Goal: Navigation & Orientation: Find specific page/section

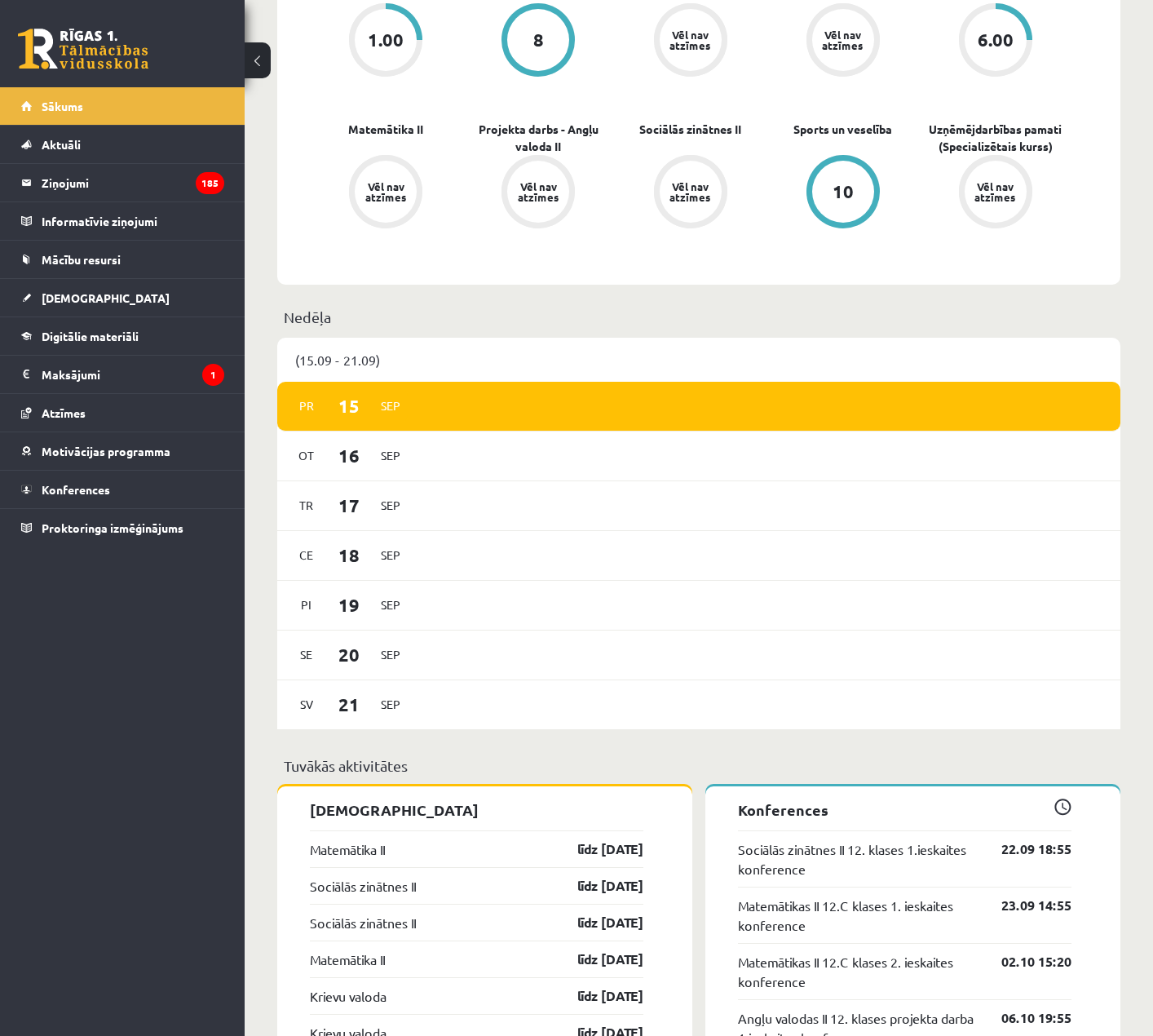
scroll to position [815, 0]
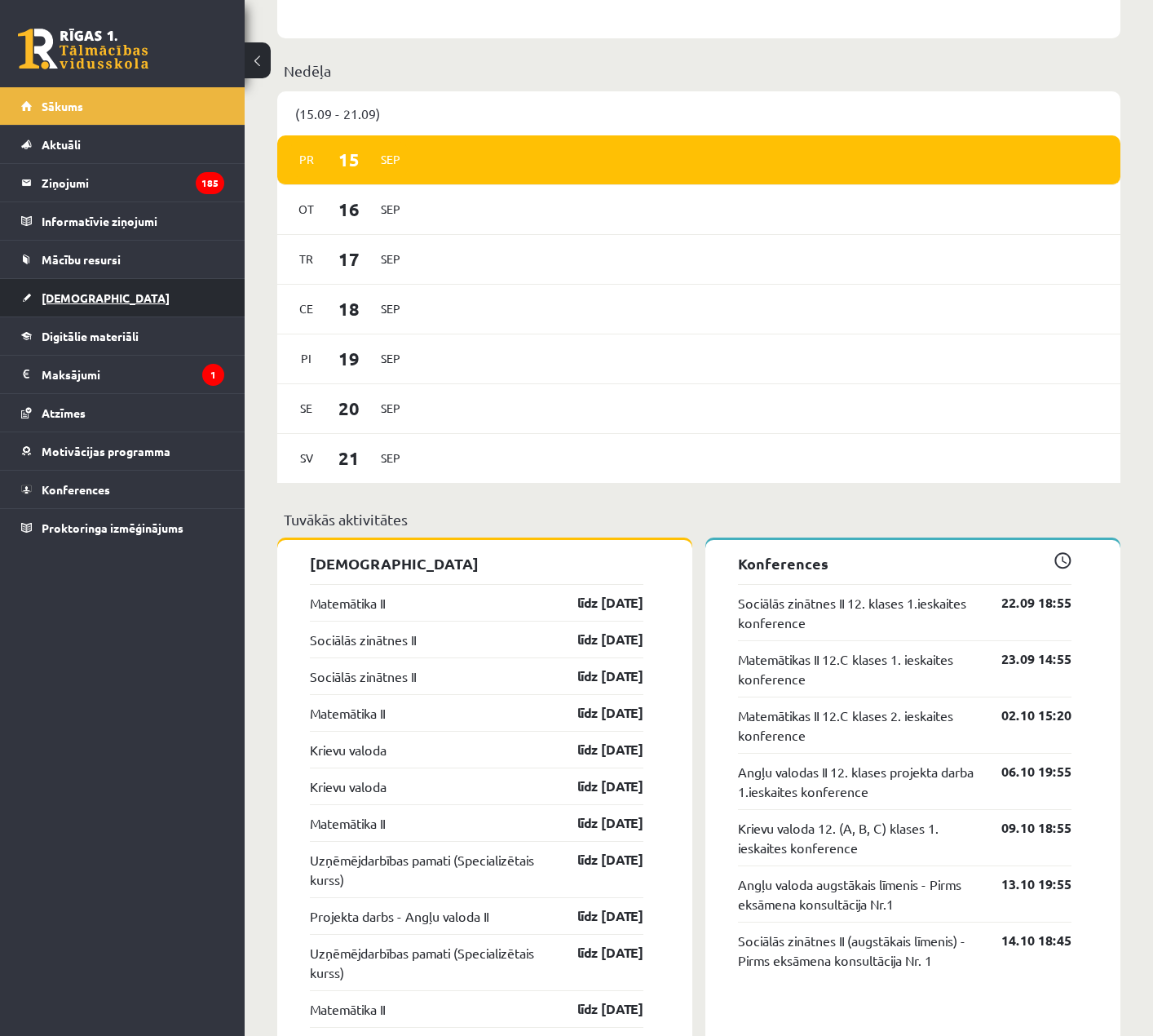
click at [129, 285] on link "[DEMOGRAPHIC_DATA]" at bounding box center [122, 297] width 203 height 37
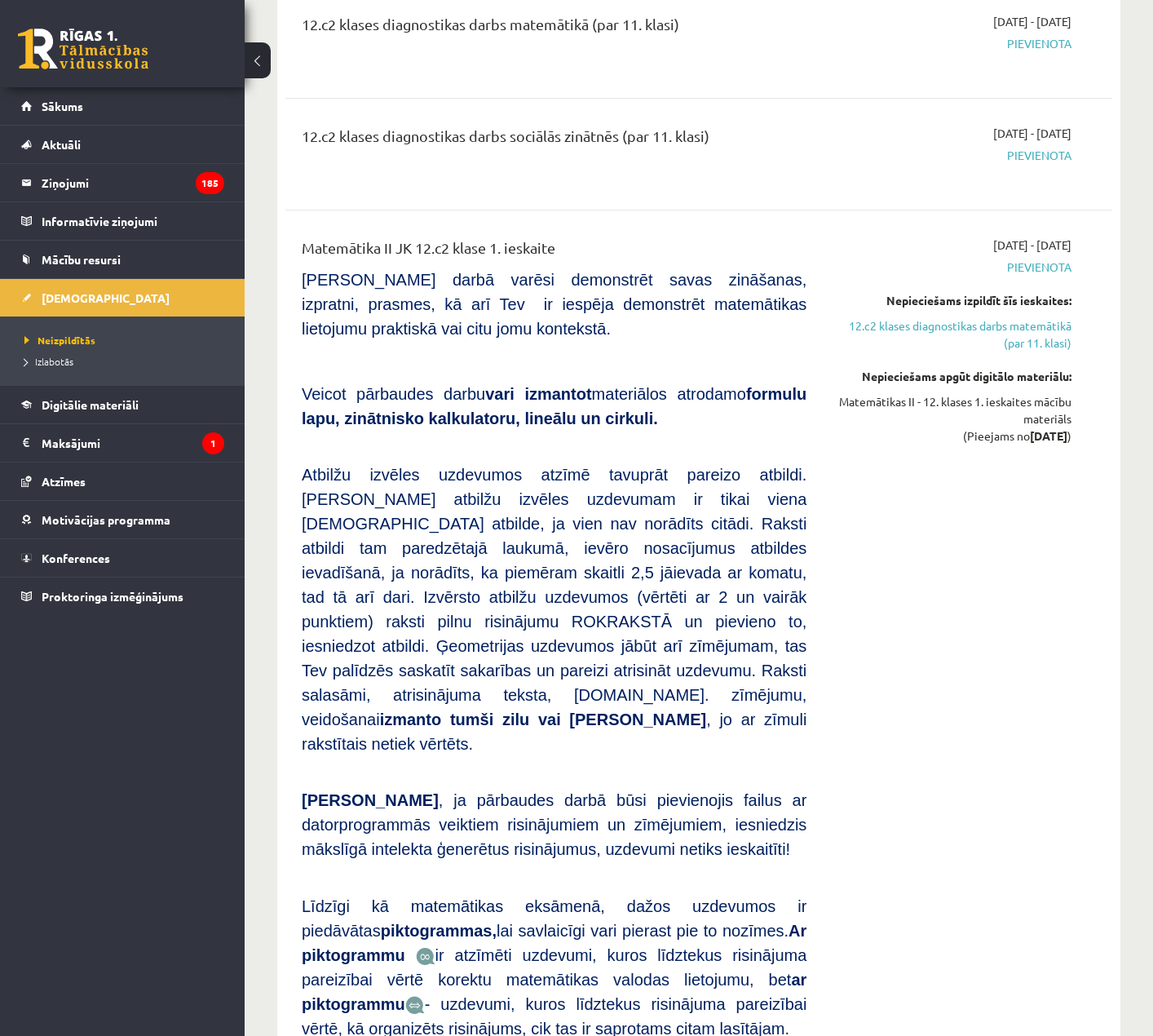
scroll to position [244, 0]
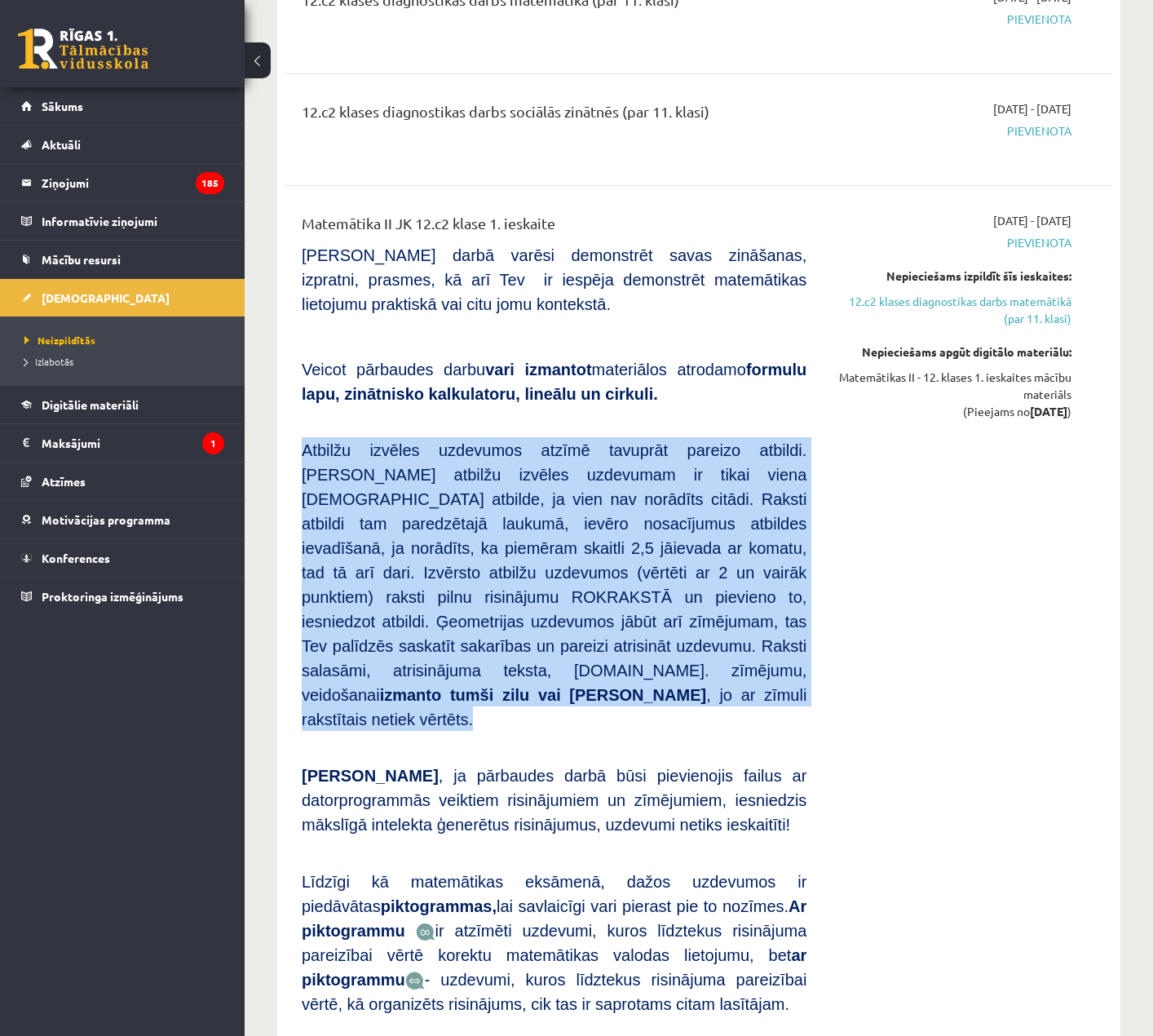
drag, startPoint x: 319, startPoint y: 458, endPoint x: 525, endPoint y: 658, distance: 287.1
click at [525, 658] on div "Matemātika II JK 12.c2 klase 1. ieskaite [PERSON_NAME] darbā varēsi demonstrēt …" at bounding box center [554, 646] width 529 height 868
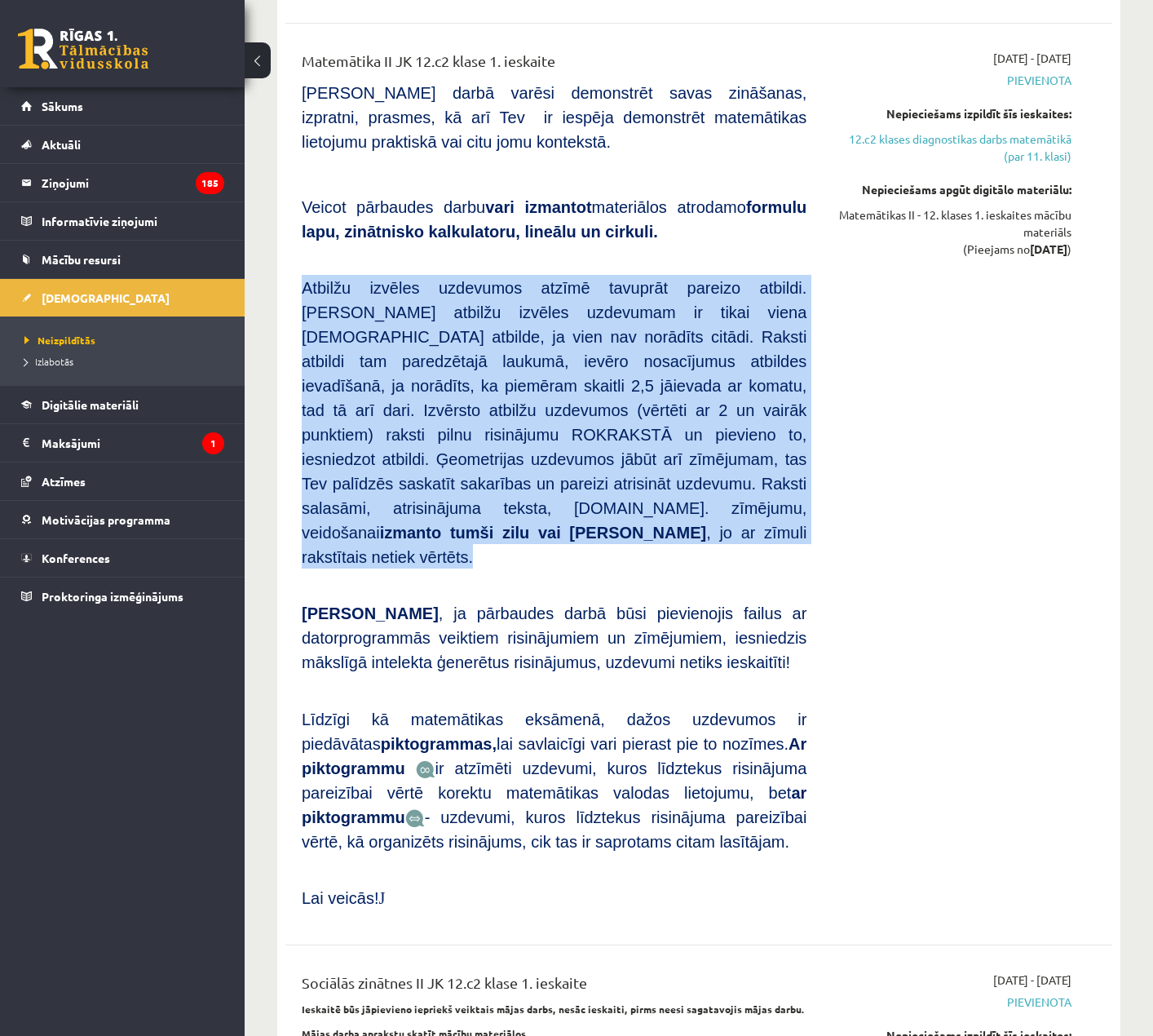
scroll to position [408, 0]
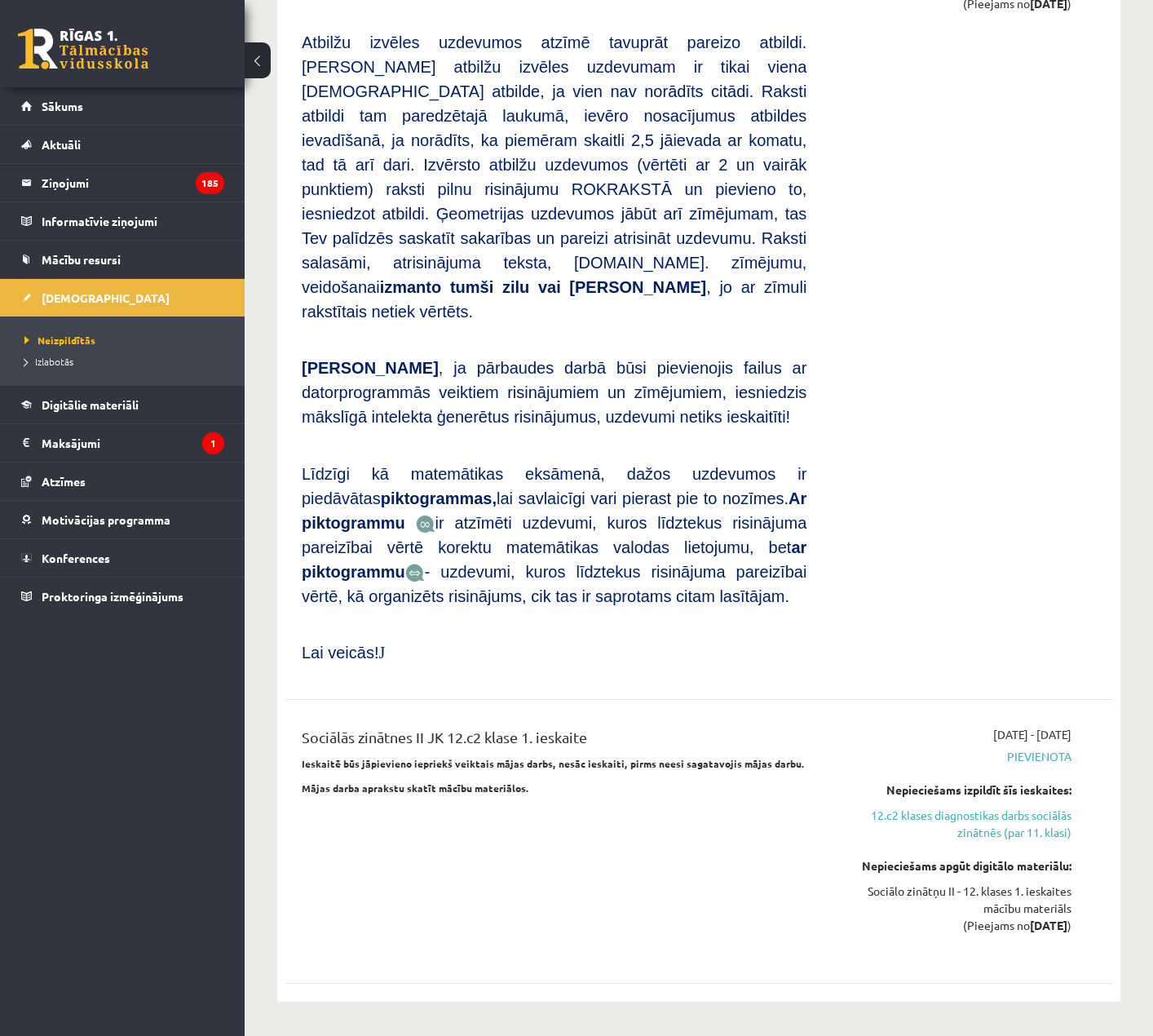
click at [628, 617] on div "Matemātika II JK 12.c2 klase 1. ieskaite [PERSON_NAME] darbā varēsi demonstrēt …" at bounding box center [554, 238] width 529 height 868
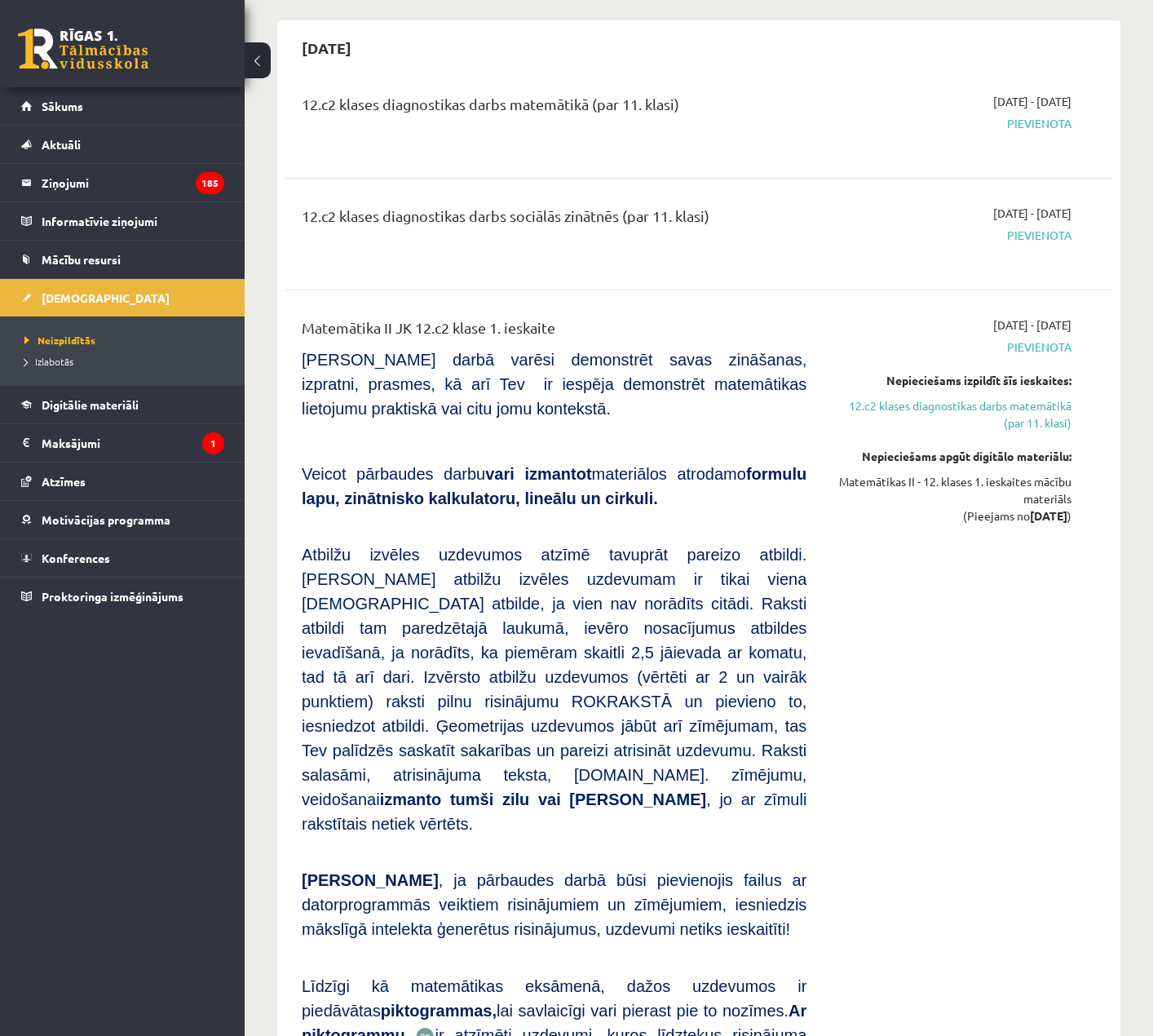
scroll to position [0, 0]
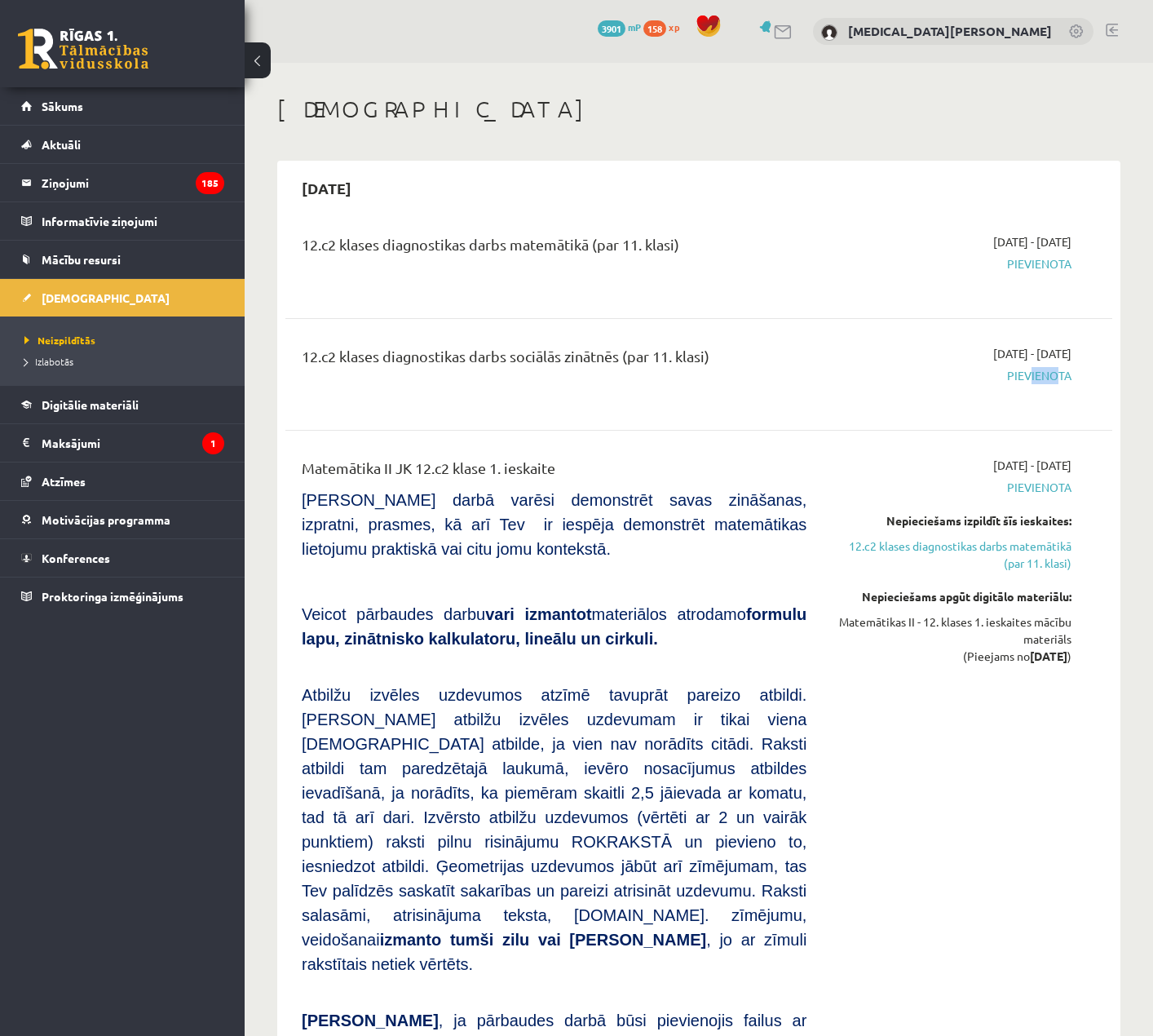
drag, startPoint x: 1025, startPoint y: 368, endPoint x: 1052, endPoint y: 366, distance: 27.1
click at [1052, 366] on div "[DATE] - [DATE] [GEOGRAPHIC_DATA]" at bounding box center [951, 374] width 265 height 58
click at [940, 369] on span "Pievienota" at bounding box center [951, 375] width 241 height 17
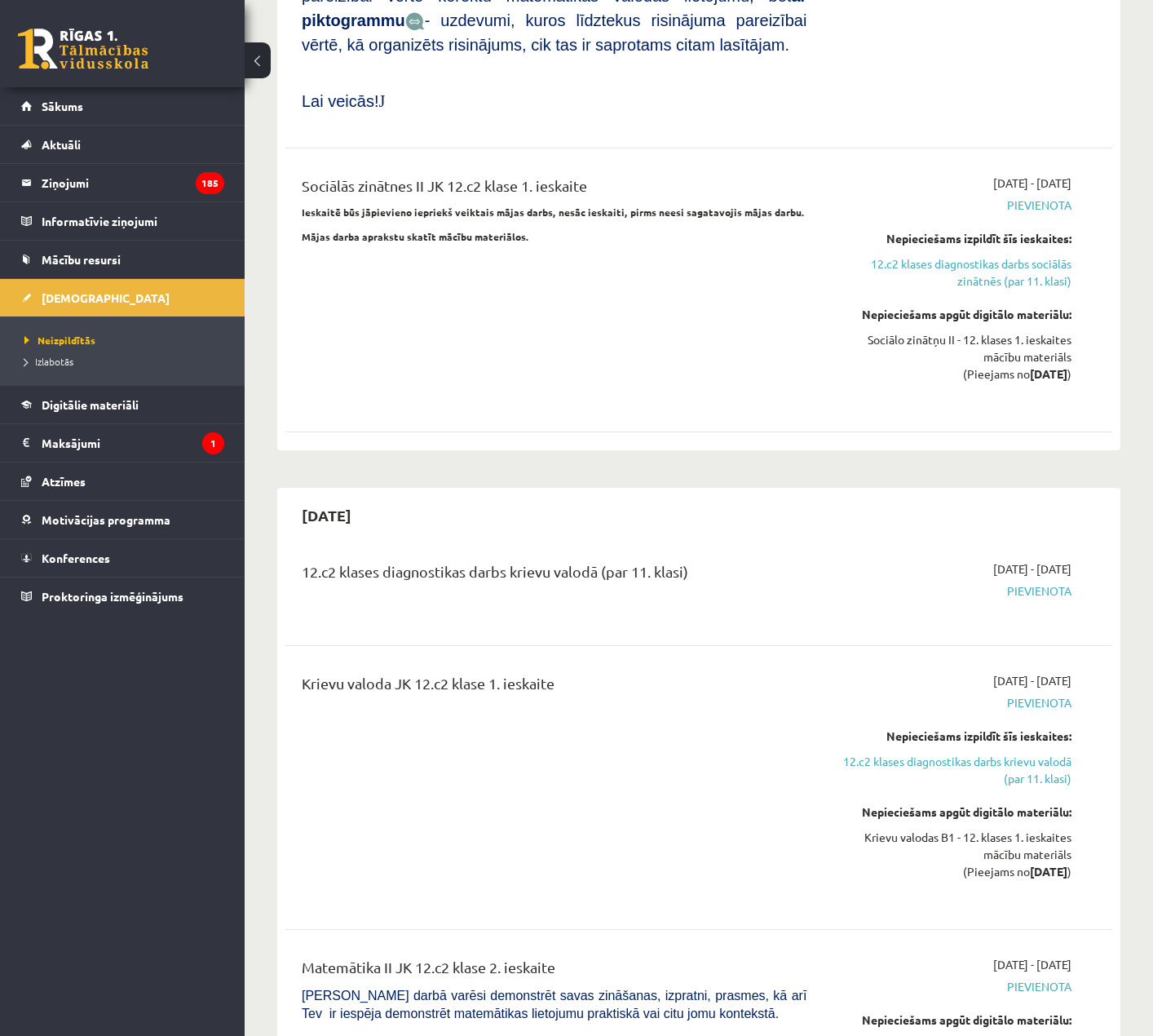
scroll to position [1223, 0]
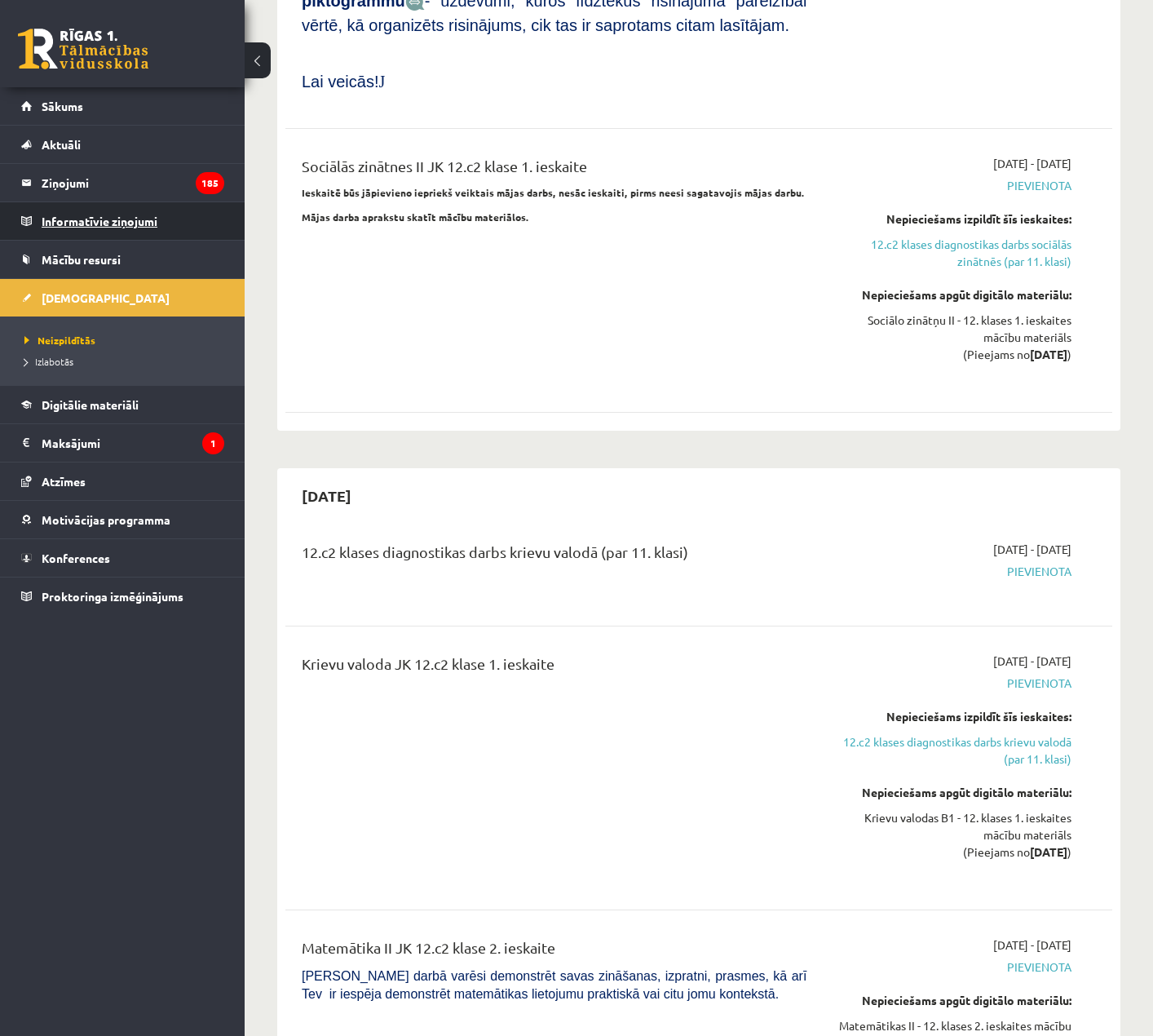
click at [132, 203] on legend "Informatīvie ziņojumi 0" at bounding box center [133, 221] width 182 height 37
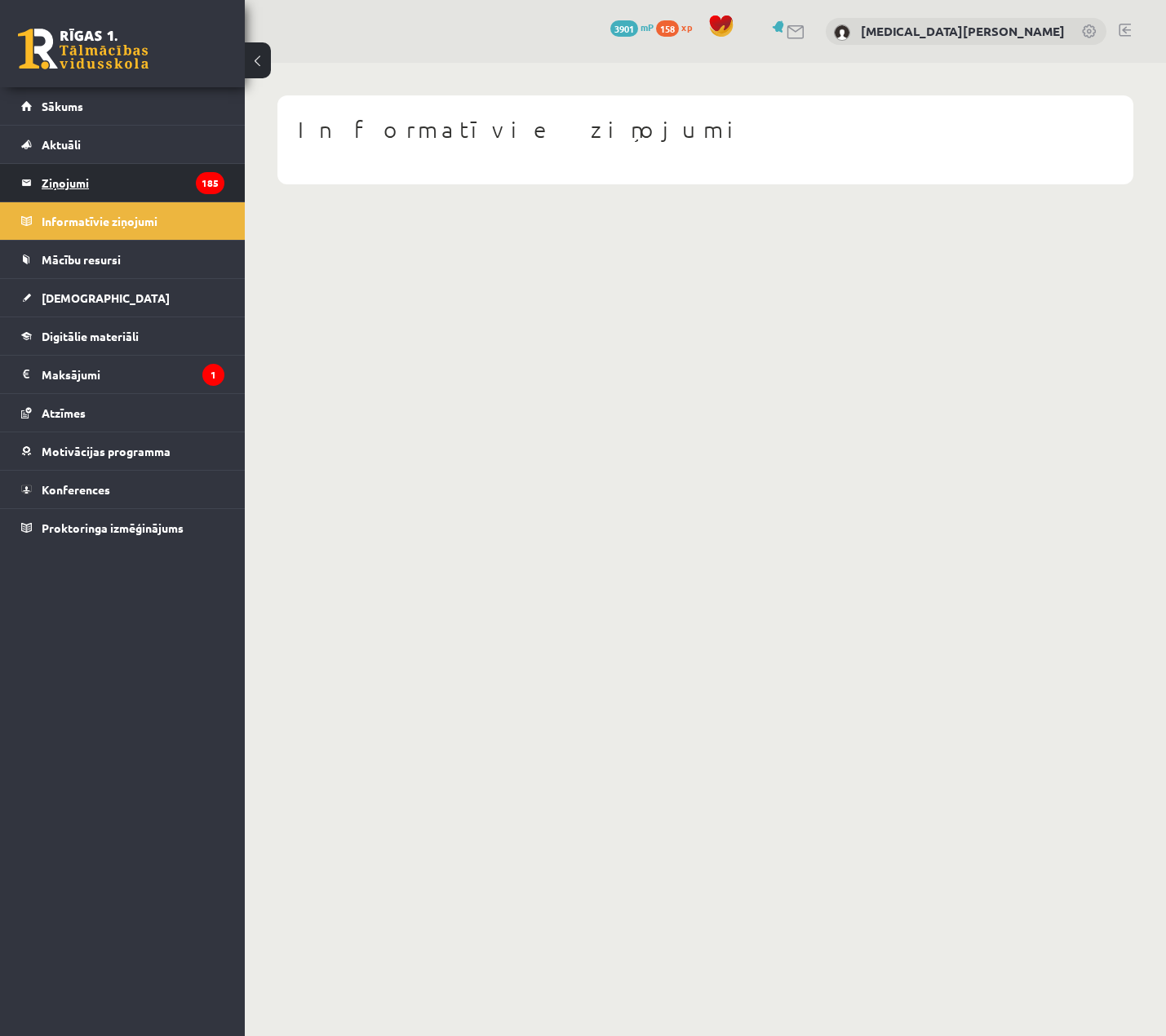
click at [132, 189] on legend "Ziņojumi 185" at bounding box center [133, 182] width 182 height 37
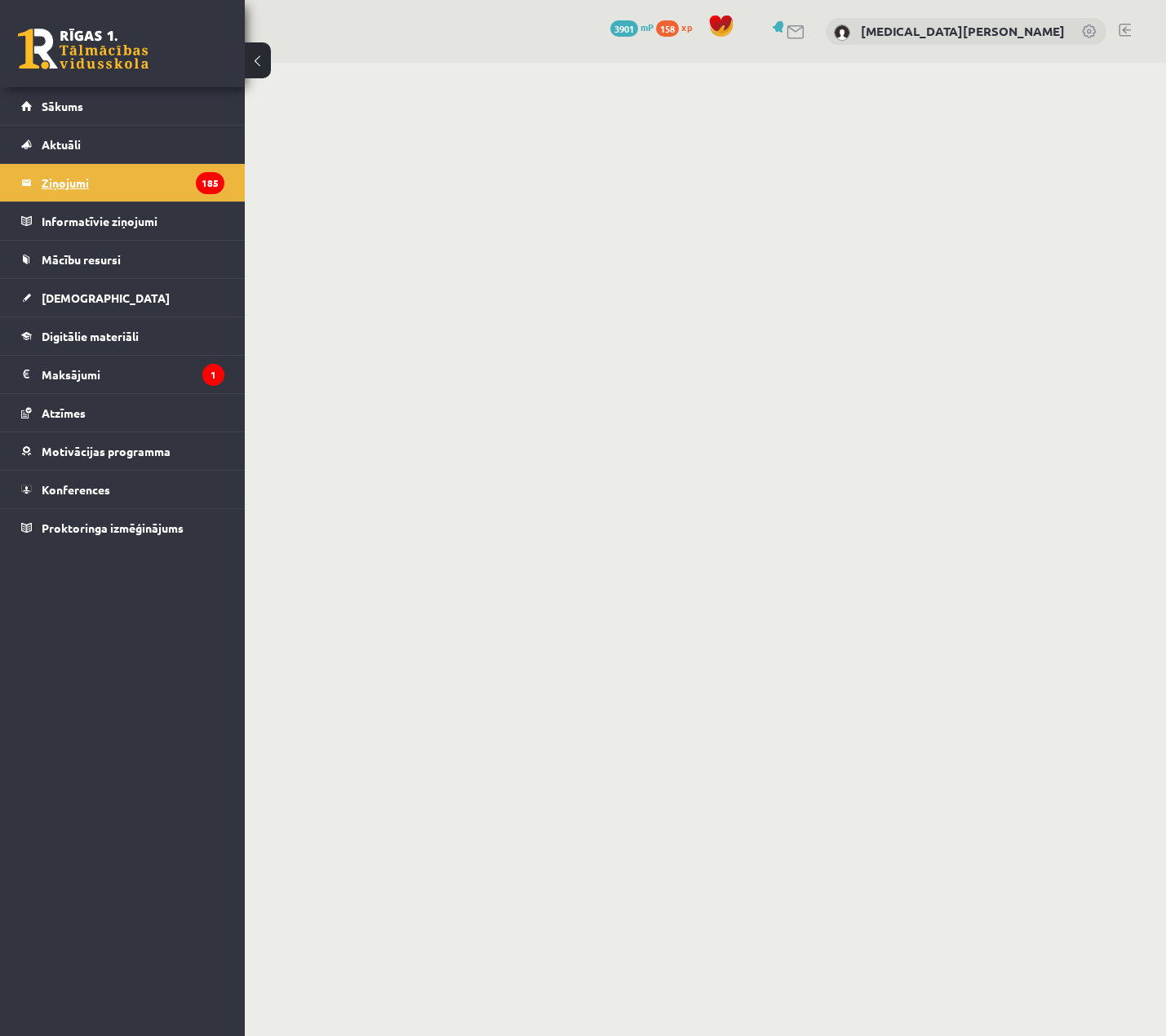
click at [122, 192] on legend "Ziņojumi 185" at bounding box center [133, 182] width 182 height 37
click at [99, 374] on legend "Maksājumi 1" at bounding box center [133, 374] width 182 height 37
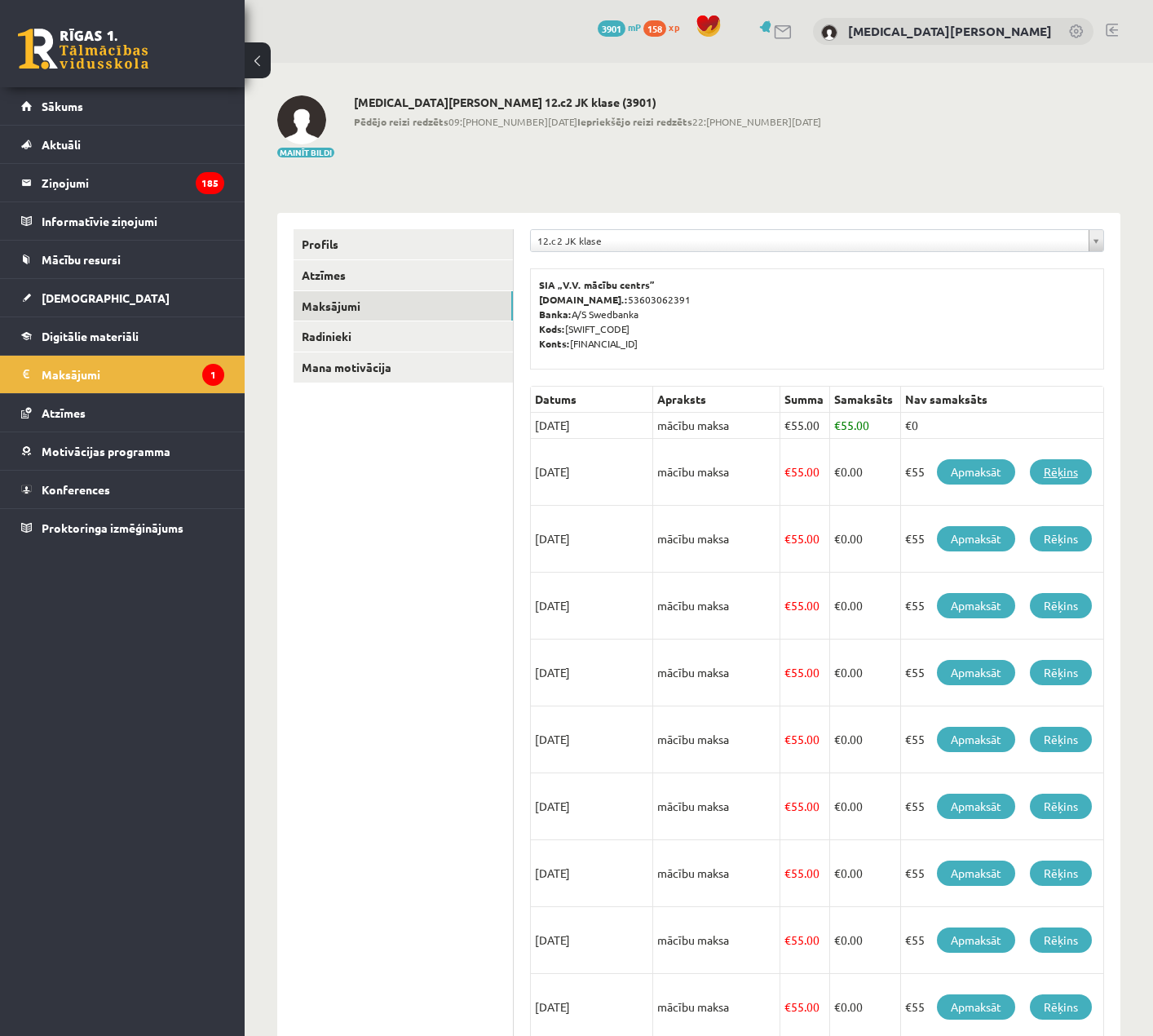
click at [1066, 467] on link "Rēķins" at bounding box center [1061, 471] width 62 height 26
click at [127, 187] on legend "Ziņojumi 185" at bounding box center [133, 182] width 182 height 37
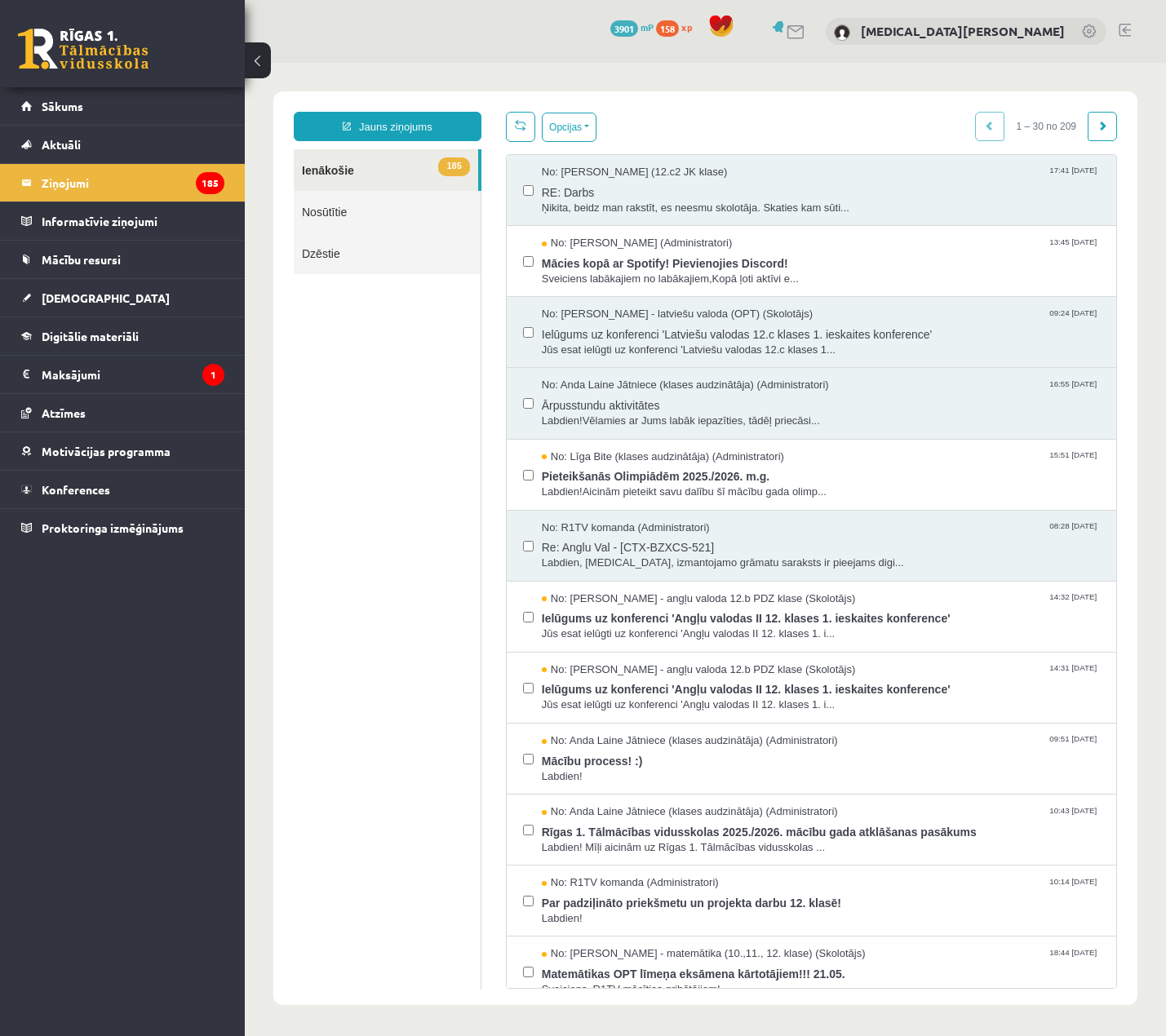
click at [360, 222] on link "Nosūtītie" at bounding box center [387, 212] width 187 height 42
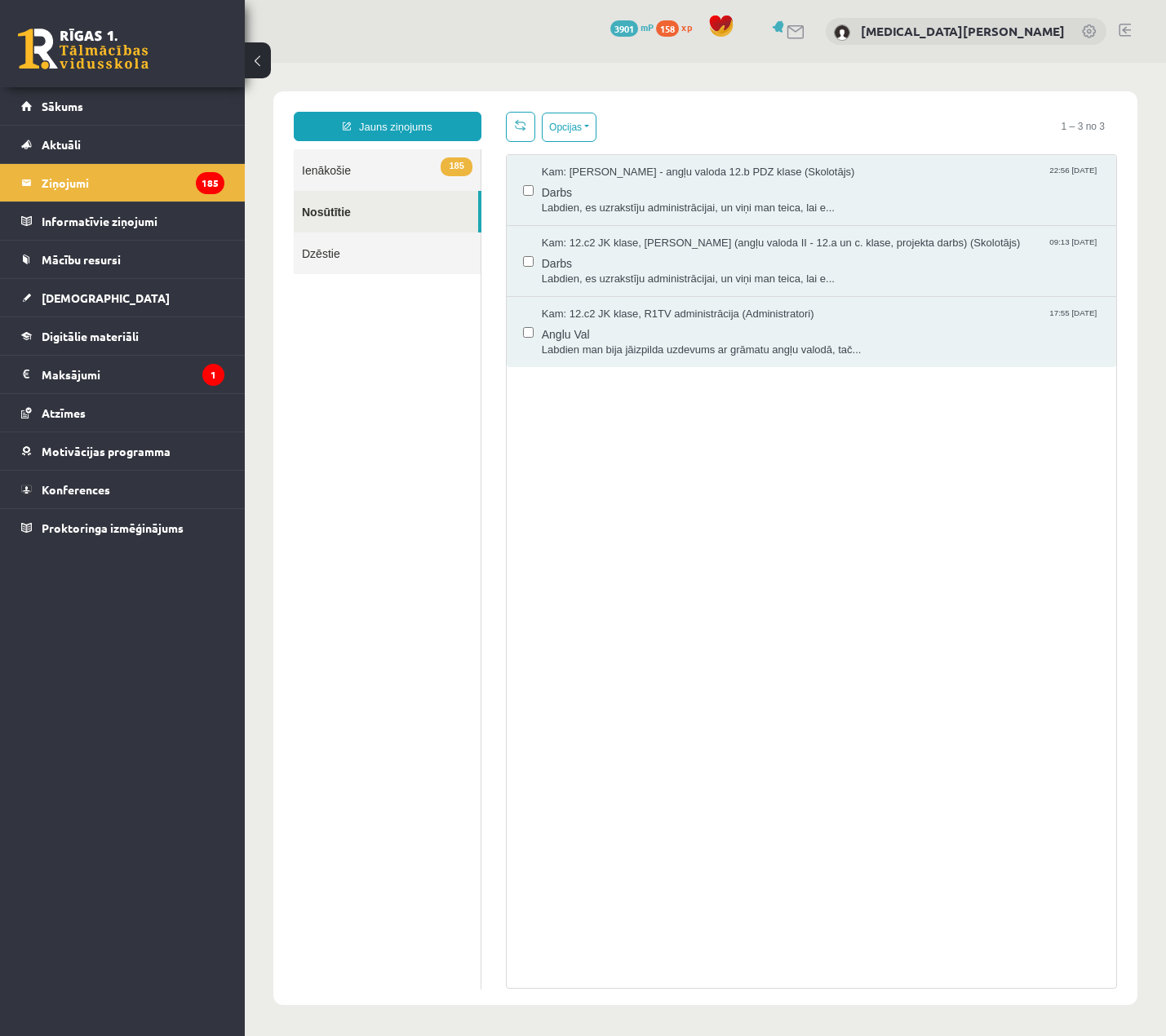
click at [423, 173] on link "185 Ienākošie" at bounding box center [387, 171] width 187 height 42
click at [422, 170] on link "185 Ienākošie" at bounding box center [387, 171] width 187 height 42
click at [381, 158] on link "185 Ienākošie" at bounding box center [387, 171] width 187 height 42
